Goal: Task Accomplishment & Management: Manage account settings

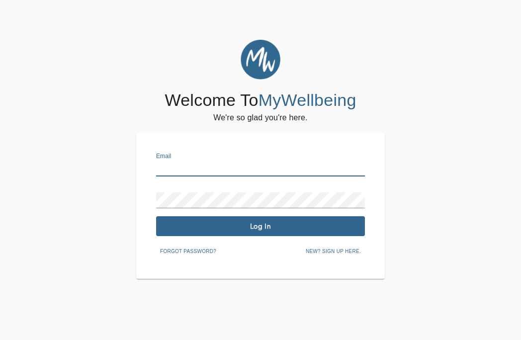
type input "[EMAIL_ADDRESS][DOMAIN_NAME]"
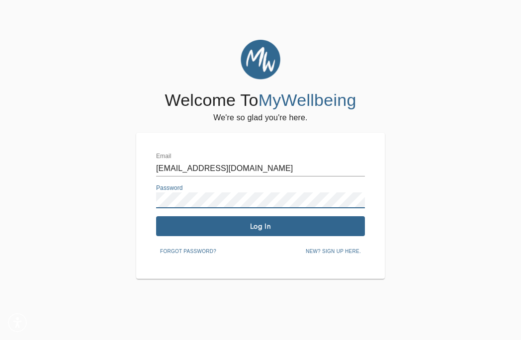
click at [217, 227] on span "Log In" at bounding box center [260, 226] width 201 height 9
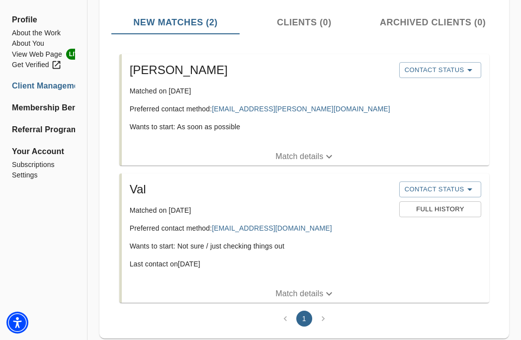
scroll to position [153, 0]
click at [425, 194] on span "Contact Status" at bounding box center [440, 189] width 72 height 12
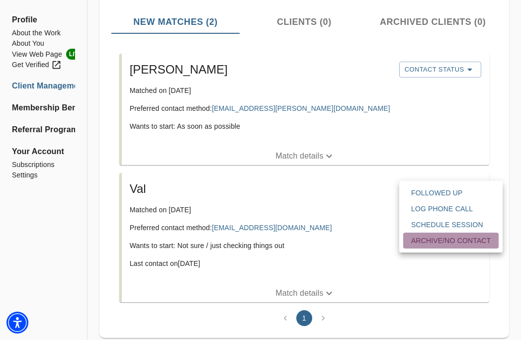
click at [454, 241] on span "Archive/No contact" at bounding box center [451, 241] width 80 height 10
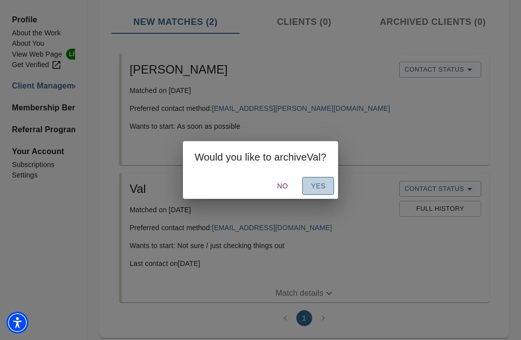
click at [313, 187] on span "Yes" at bounding box center [318, 186] width 16 height 12
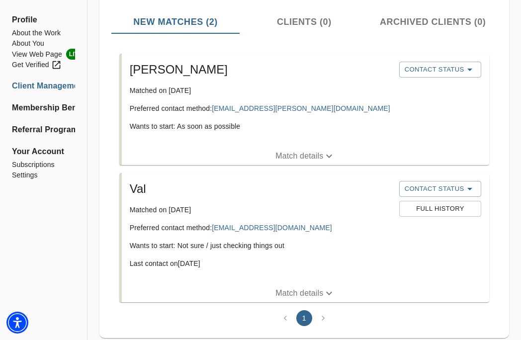
scroll to position [41, 0]
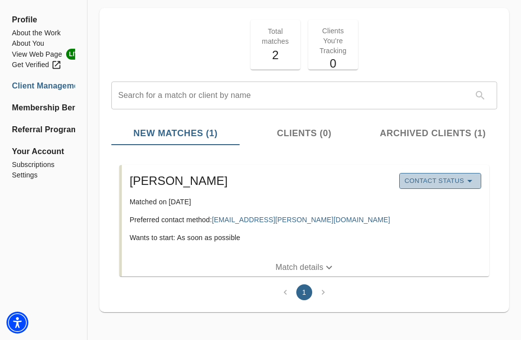
click at [452, 185] on span "Contact Status" at bounding box center [440, 181] width 72 height 12
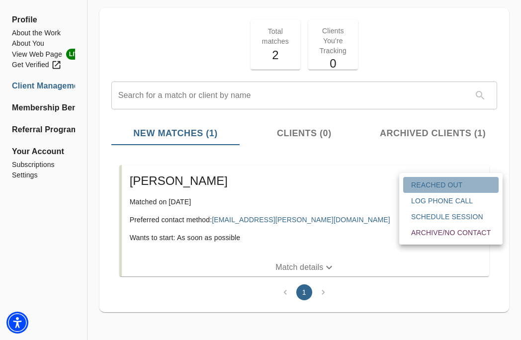
click at [438, 185] on span "Reached Out" at bounding box center [451, 185] width 80 height 10
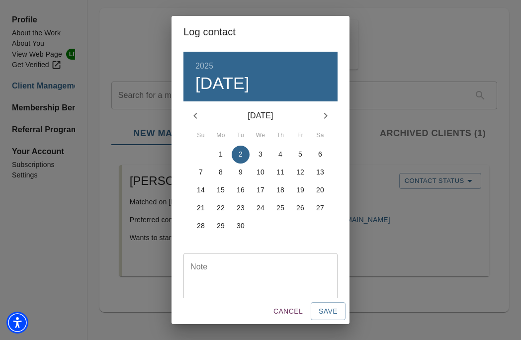
click at [242, 153] on p "2" at bounding box center [241, 154] width 4 height 10
click at [257, 264] on textarea at bounding box center [260, 276] width 140 height 28
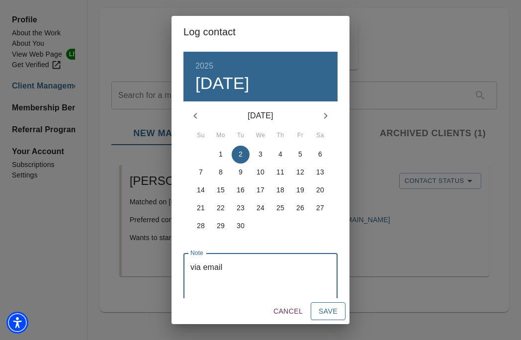
type textarea "via email"
click at [325, 307] on span "Save" at bounding box center [328, 311] width 19 height 12
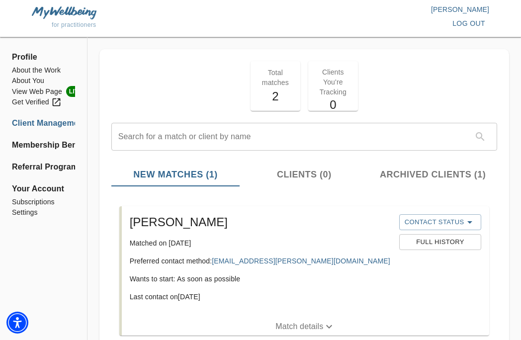
scroll to position [0, 0]
click at [273, 91] on h5 "2" at bounding box center [275, 96] width 38 height 16
click at [405, 176] on span "Archived Clients (1)" at bounding box center [432, 174] width 117 height 13
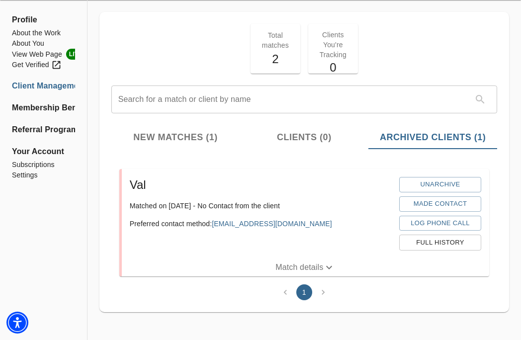
scroll to position [36, 0]
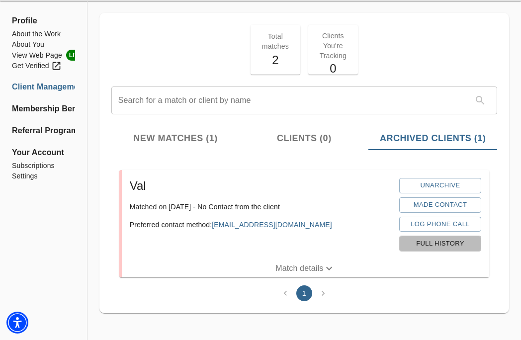
click at [427, 238] on span "Full History" at bounding box center [440, 243] width 72 height 11
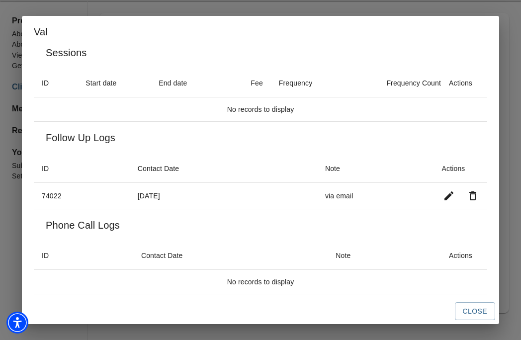
scroll to position [15, 0]
click at [460, 304] on button "Close" at bounding box center [475, 311] width 40 height 18
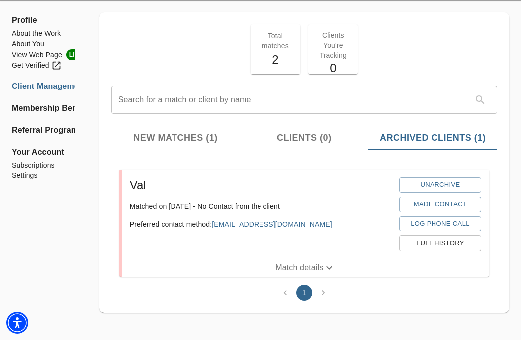
scroll to position [36, 0]
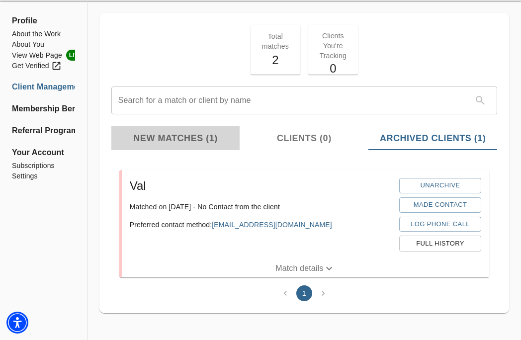
click at [179, 136] on span "New Matches (1)" at bounding box center [175, 138] width 117 height 13
